Goal: Task Accomplishment & Management: Manage account settings

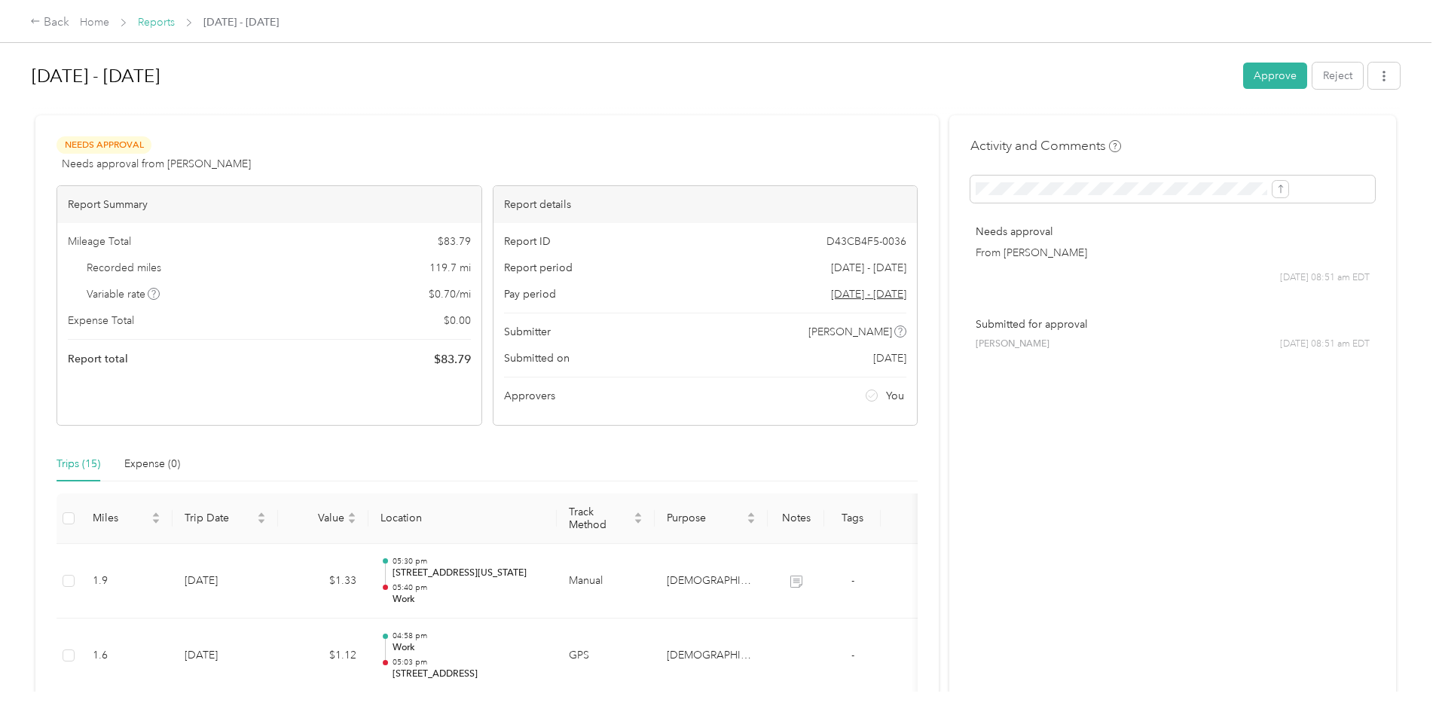
click at [175, 25] on link "Reports" at bounding box center [156, 22] width 37 height 13
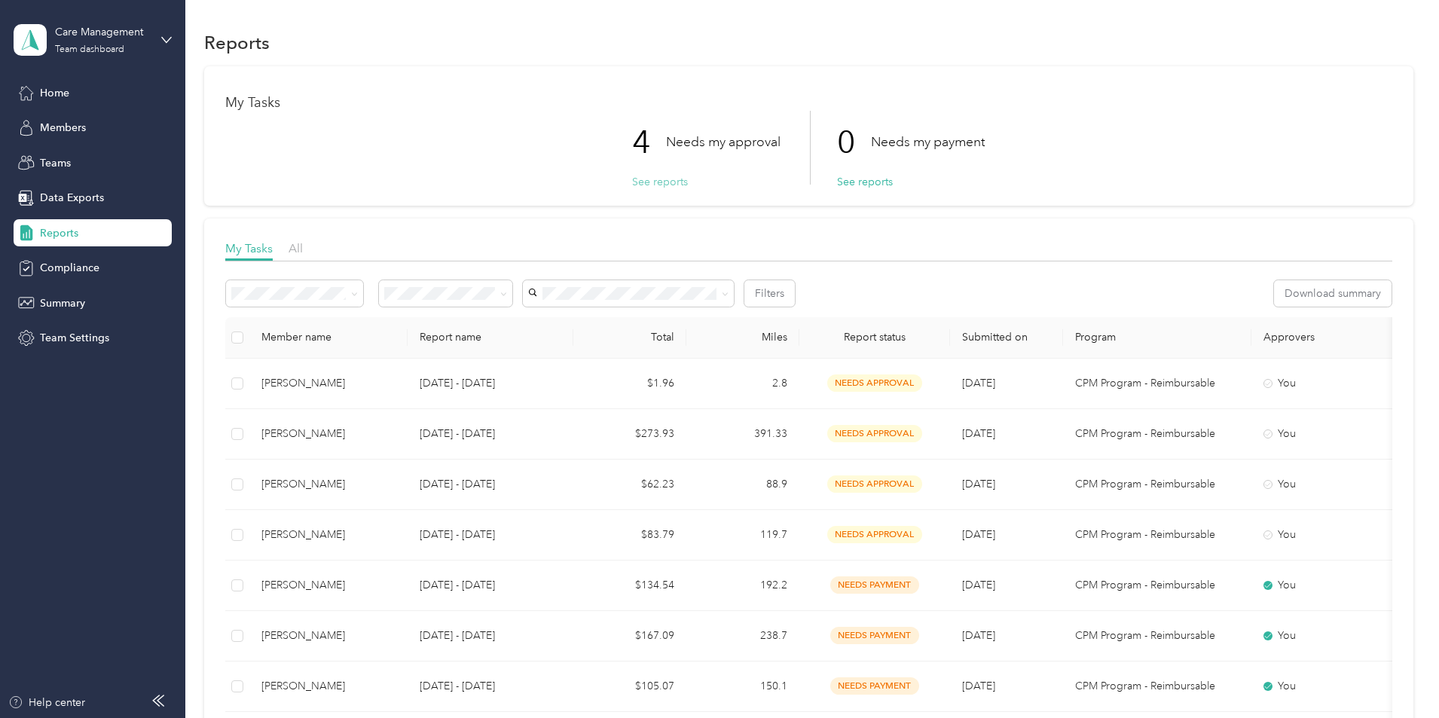
click at [641, 185] on button "See reports" at bounding box center [660, 182] width 56 height 16
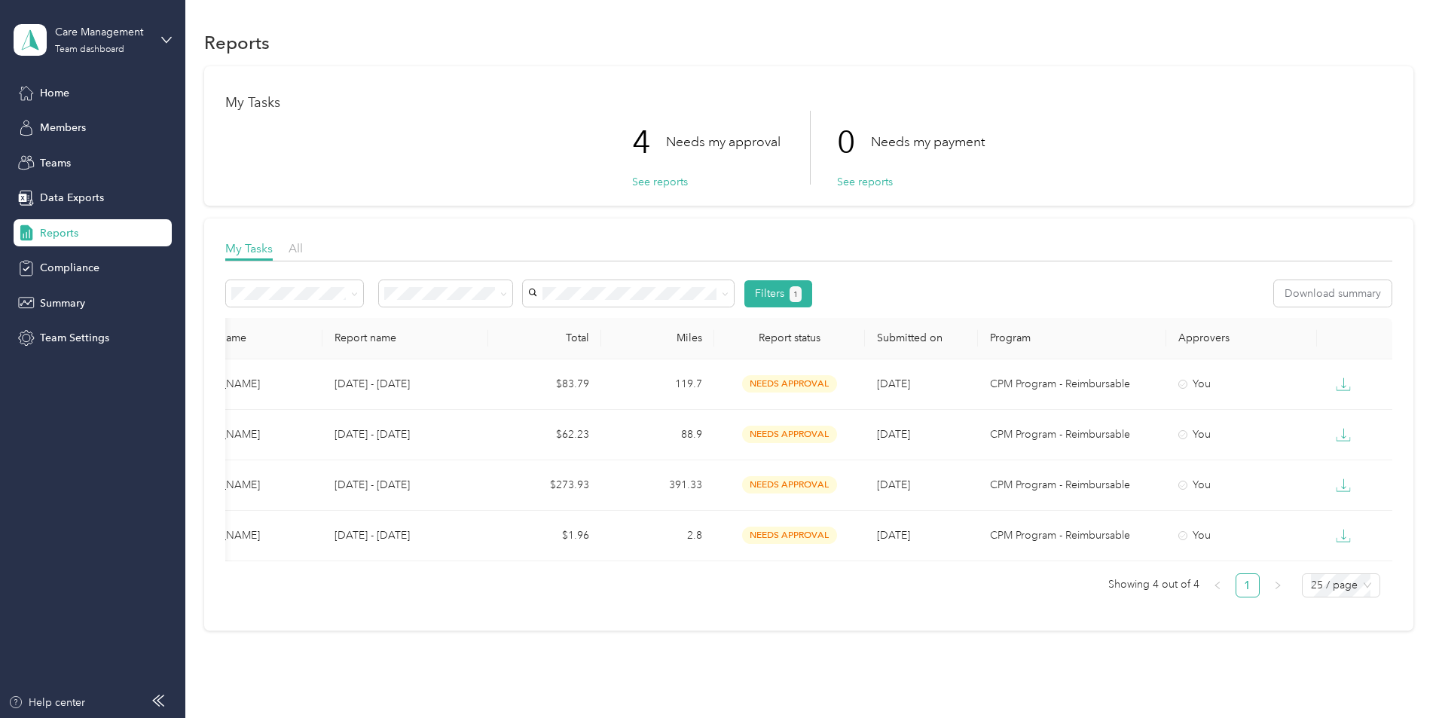
scroll to position [0, 290]
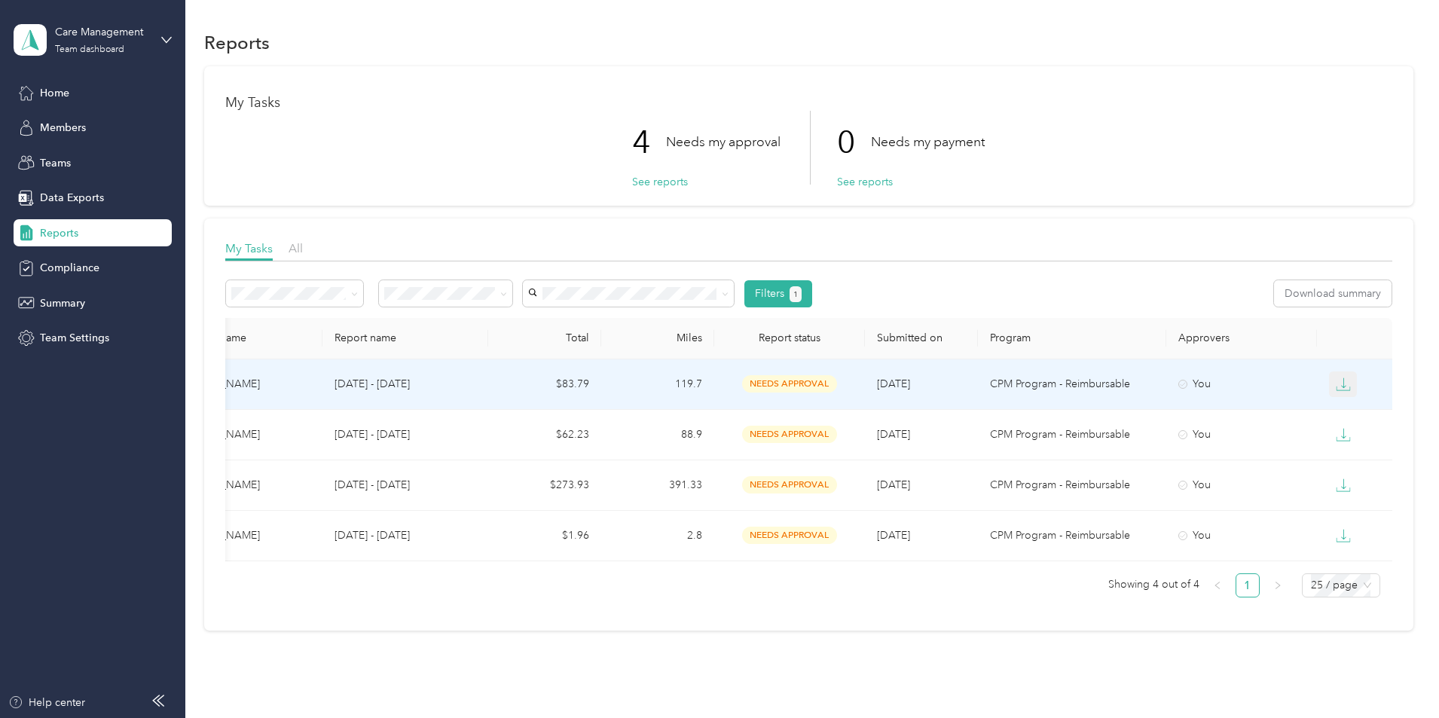
click at [1329, 381] on button "button" at bounding box center [1343, 384] width 29 height 26
click at [1241, 438] on div "CSV" at bounding box center [1251, 438] width 32 height 16
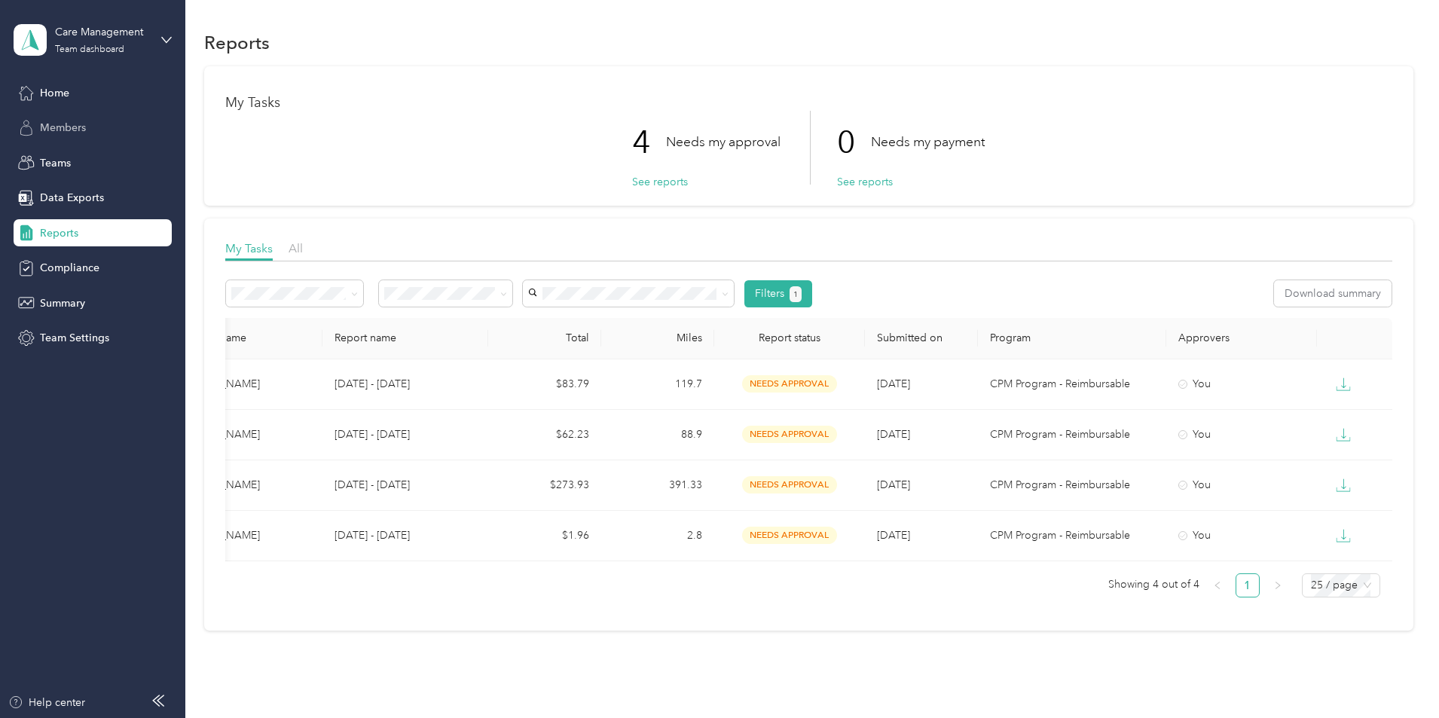
click at [75, 124] on span "Members" at bounding box center [63, 128] width 46 height 16
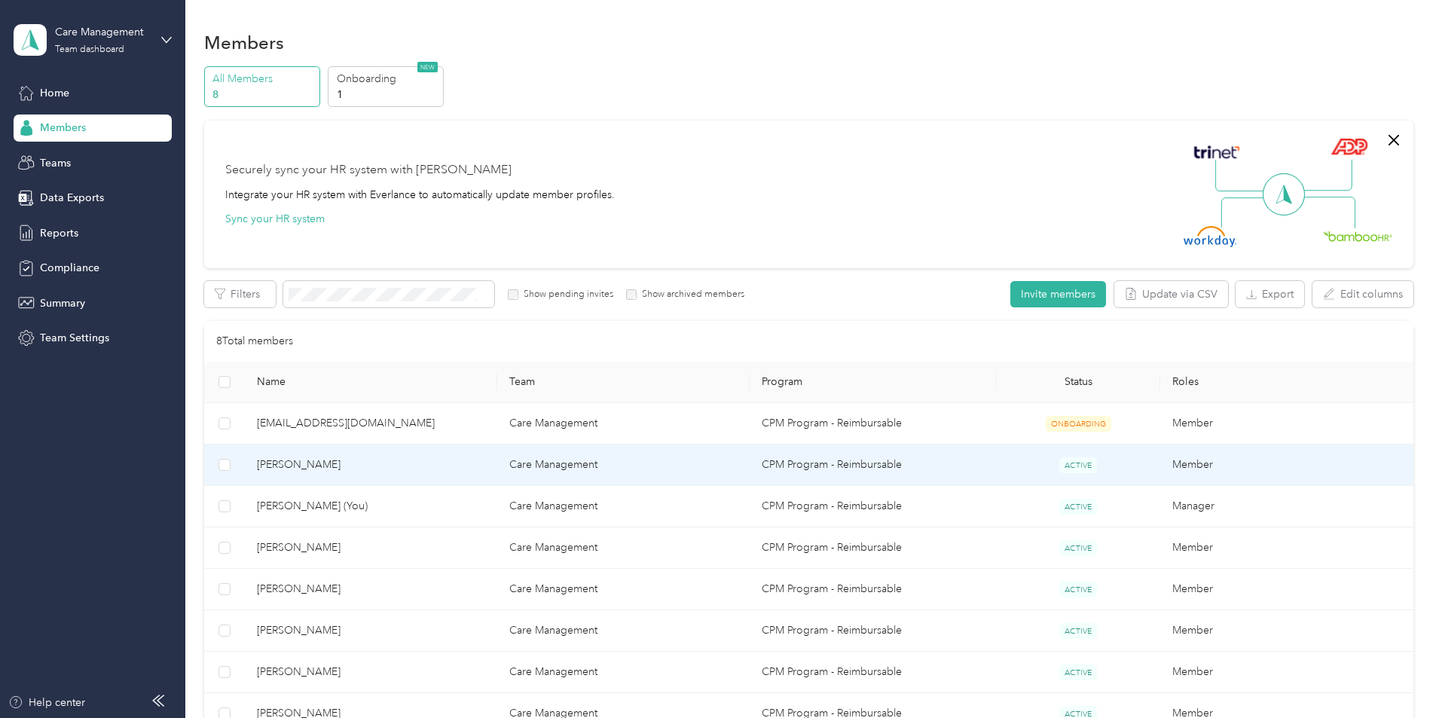
click at [454, 472] on span "Angel Cooper" at bounding box center [371, 465] width 228 height 17
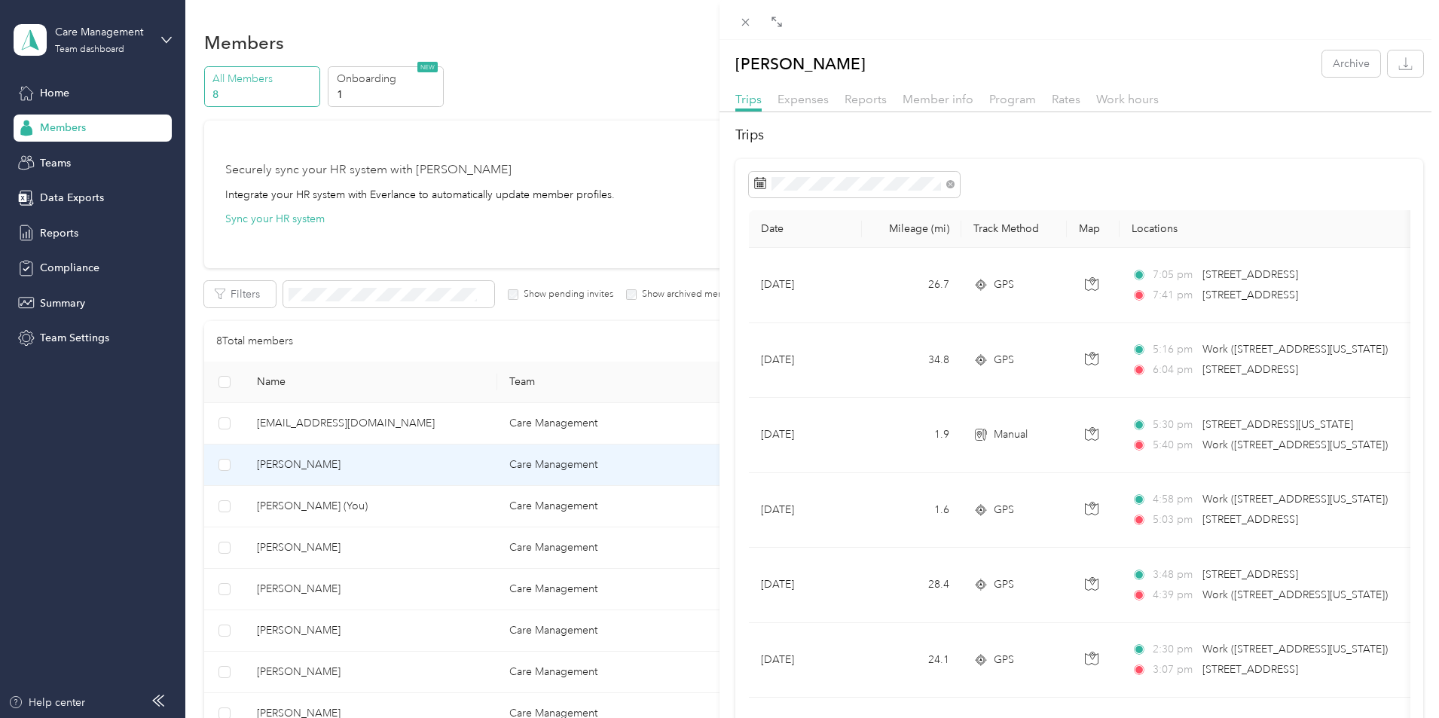
click at [70, 237] on div "Angel Cooper Archive Trips Expenses Reports Member info Program Rates Work hour…" at bounding box center [719, 359] width 1439 height 718
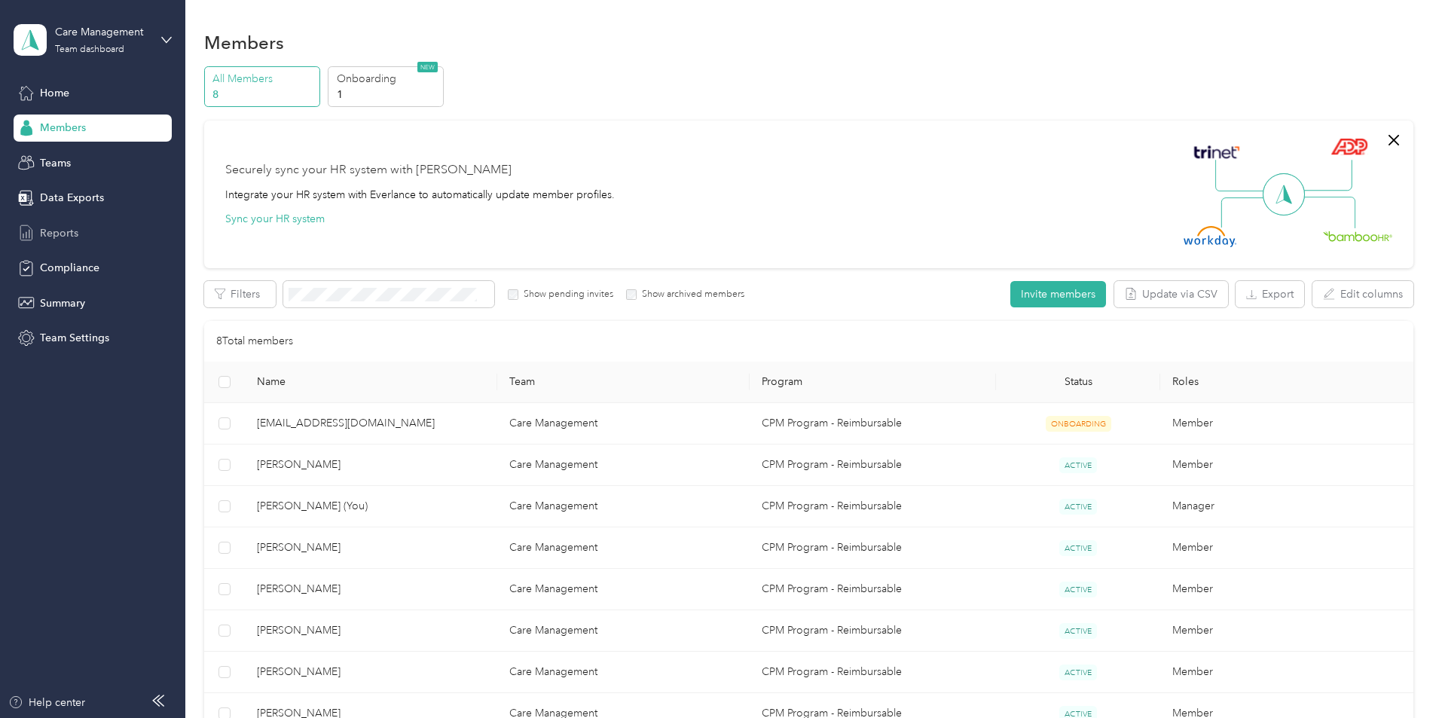
click at [55, 220] on div "Reports" at bounding box center [93, 232] width 158 height 27
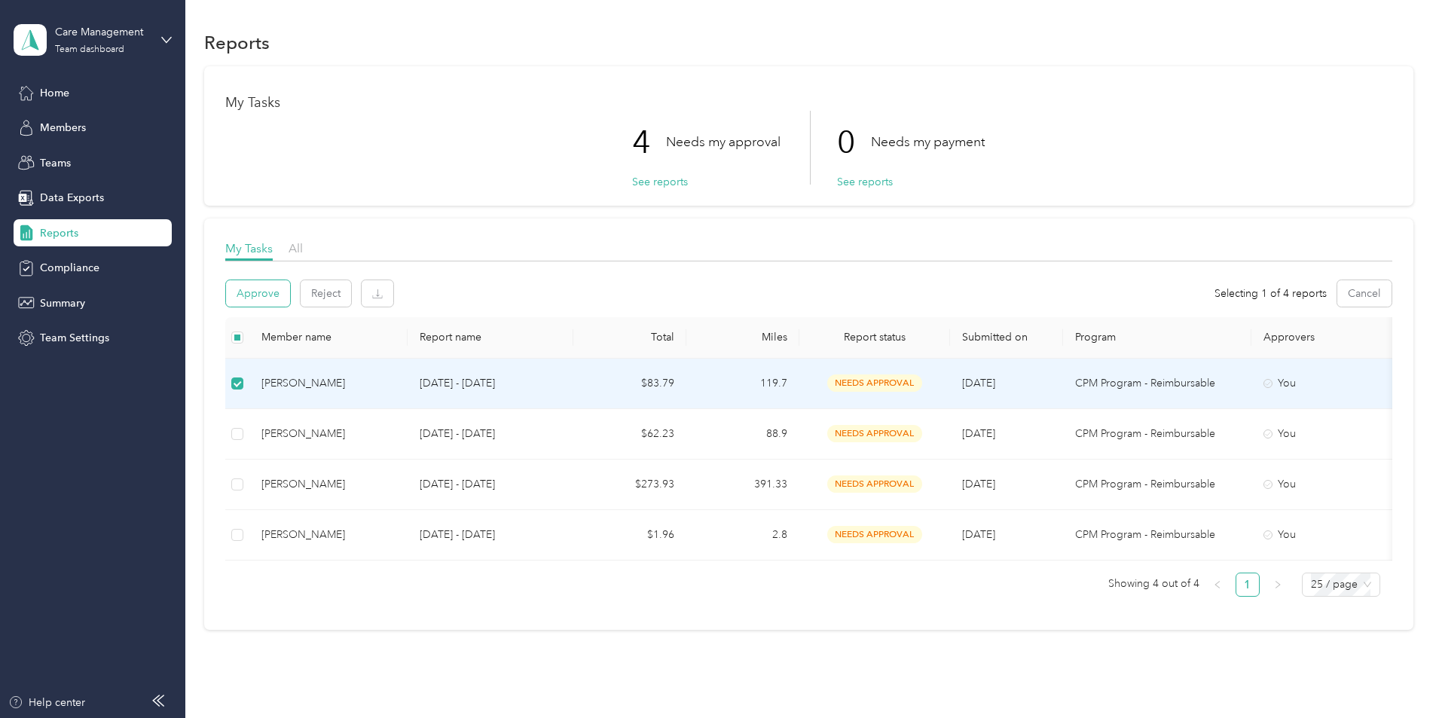
click at [290, 292] on button "Approve" at bounding box center [258, 293] width 64 height 26
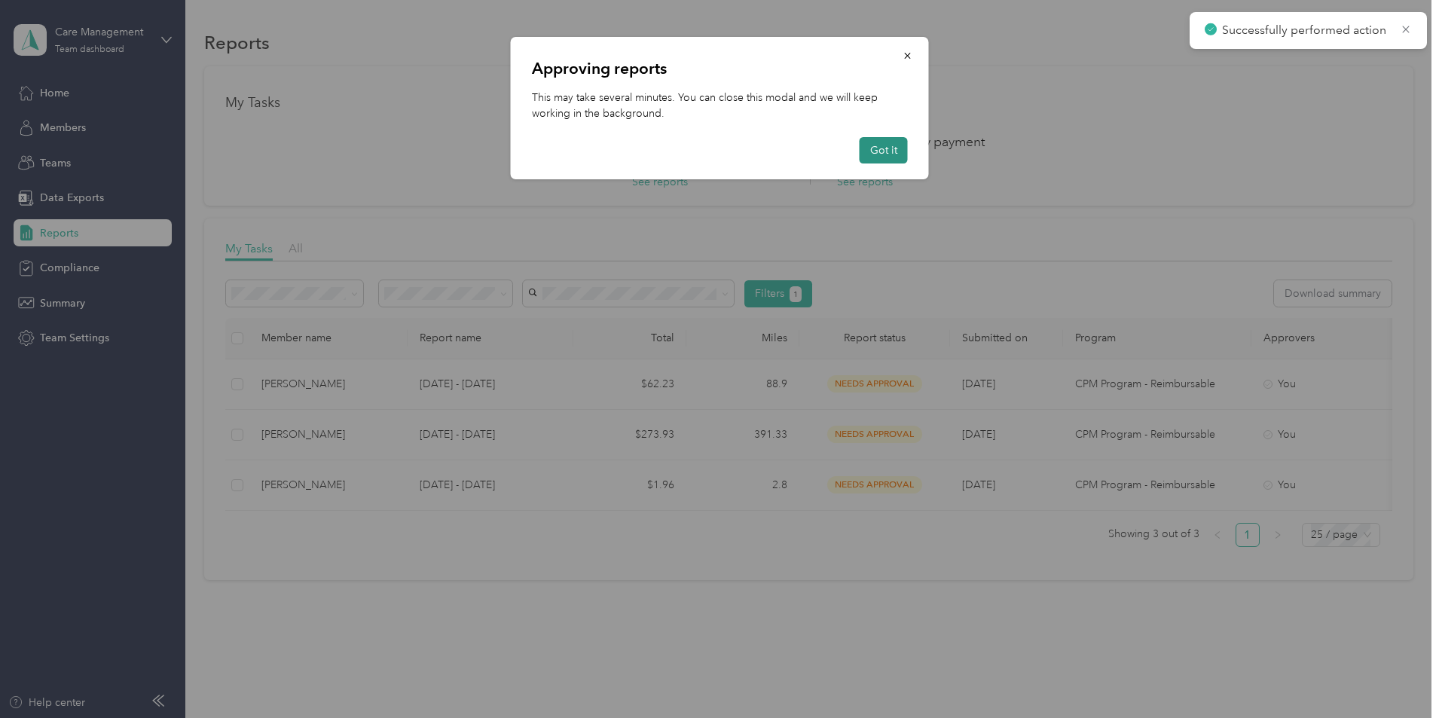
click at [873, 146] on button "Got it" at bounding box center [884, 150] width 48 height 26
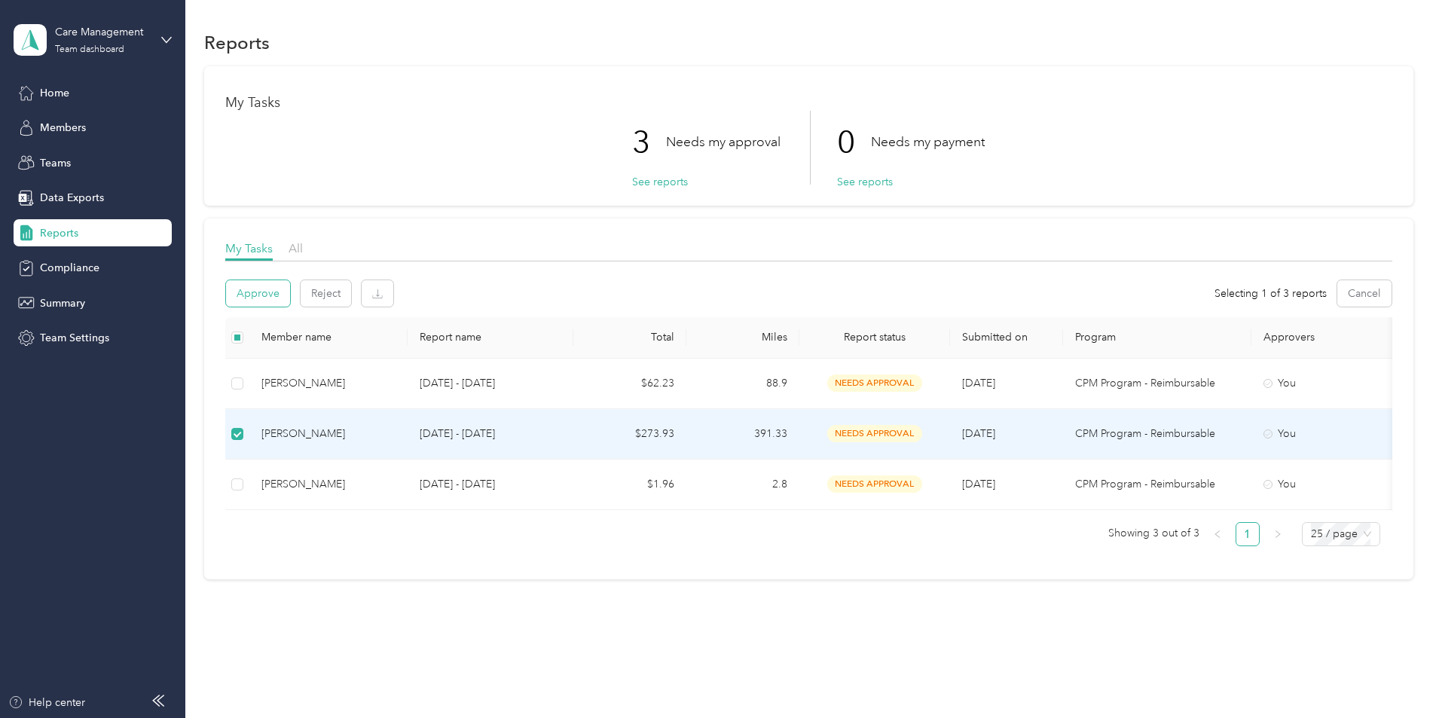
click at [290, 294] on button "Approve" at bounding box center [258, 293] width 64 height 26
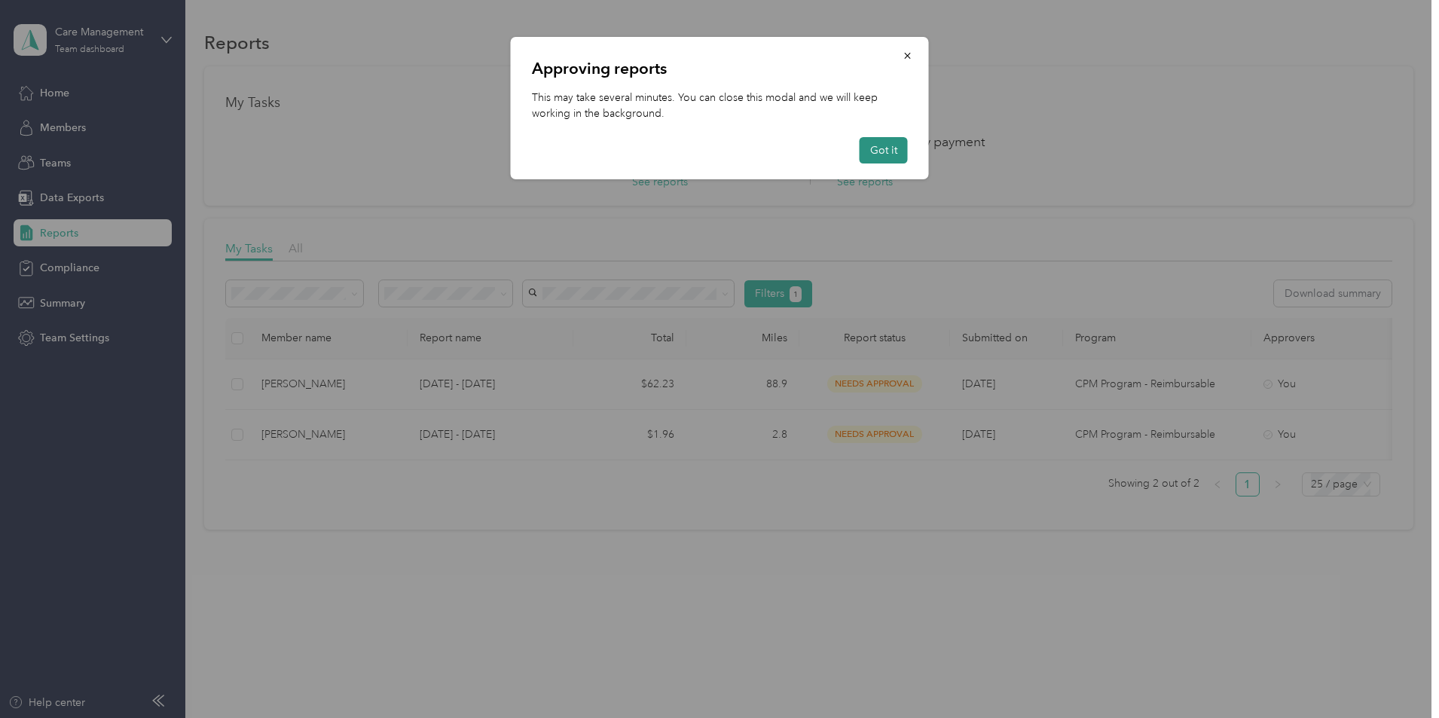
click at [892, 146] on button "Got it" at bounding box center [884, 150] width 48 height 26
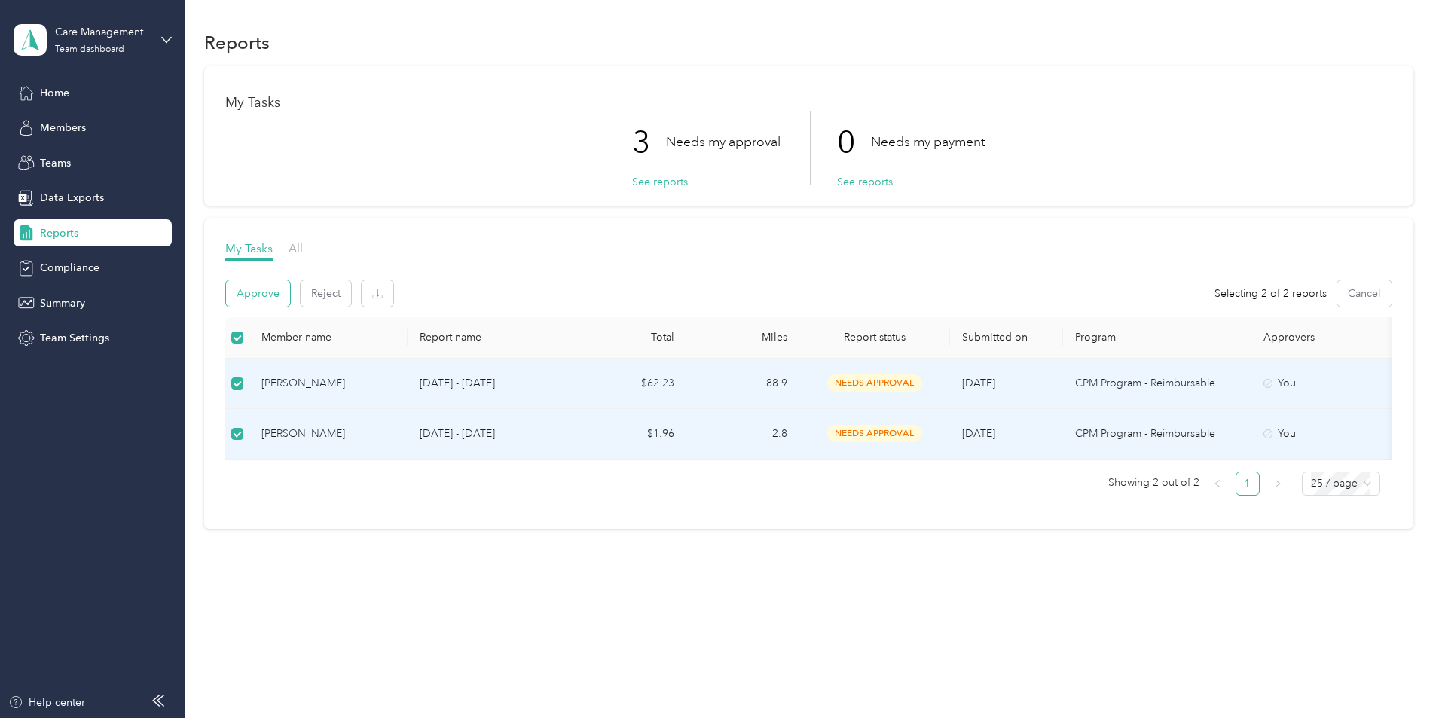
click at [290, 306] on button "Approve" at bounding box center [258, 293] width 64 height 26
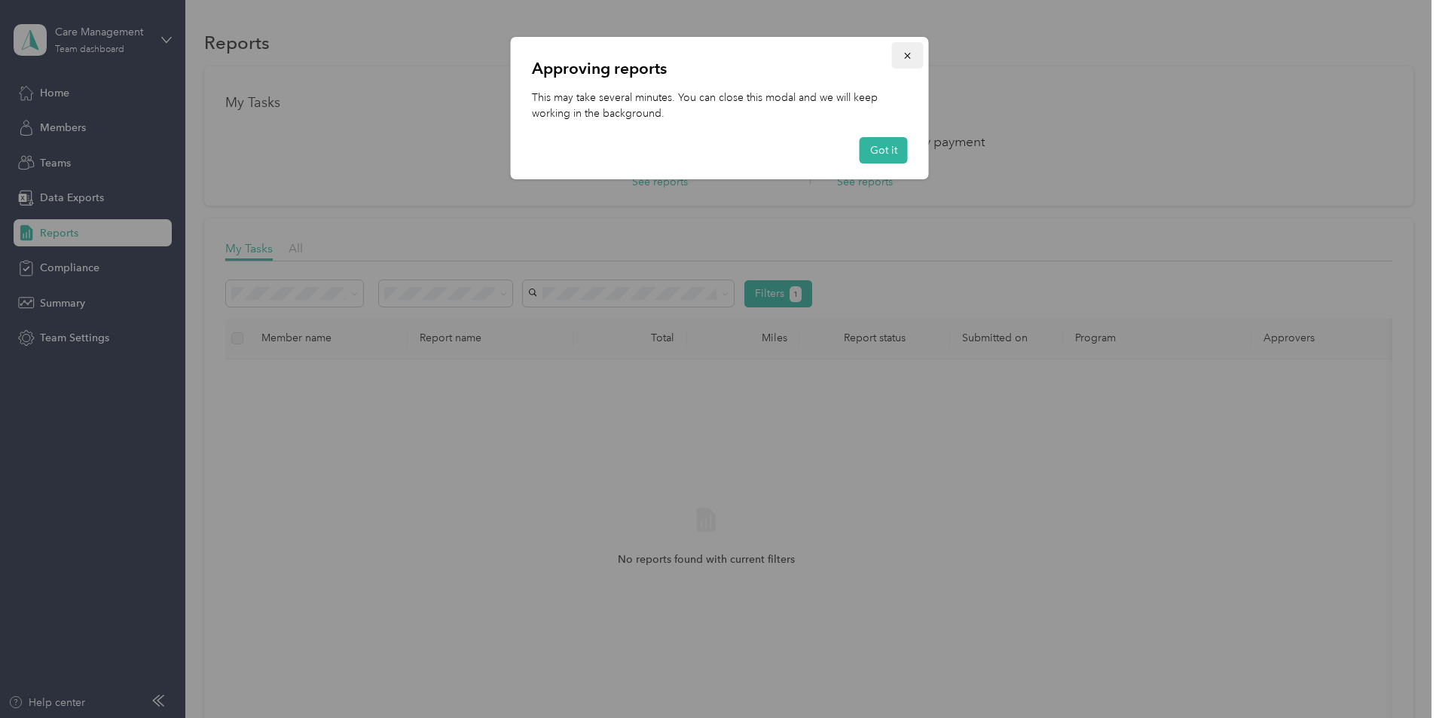
click at [908, 61] on icon "button" at bounding box center [908, 55] width 11 height 11
